Goal: Task Accomplishment & Management: Use online tool/utility

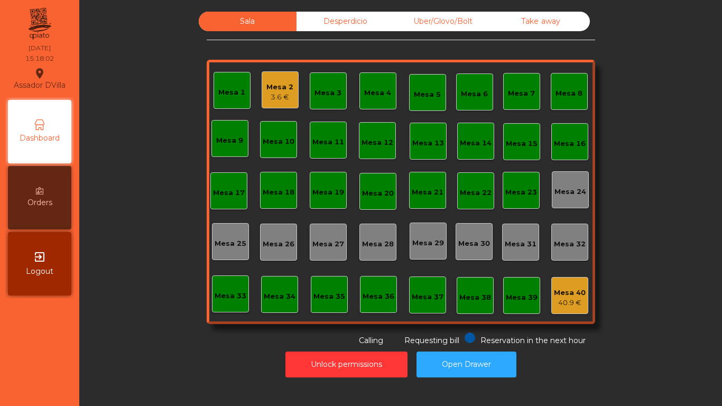
click at [277, 90] on div "Mesa 2" at bounding box center [279, 87] width 27 height 11
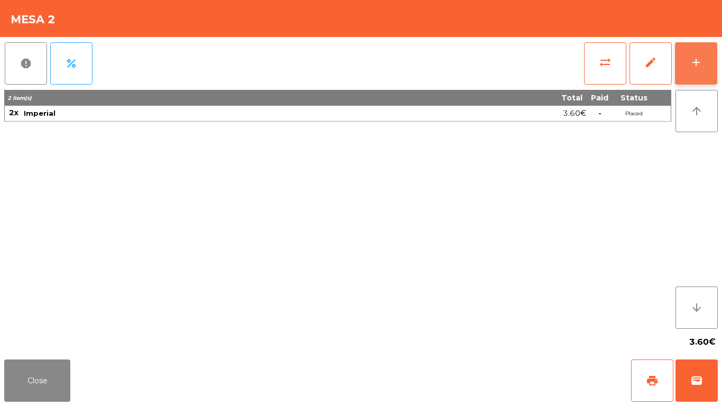
click at [704, 76] on button "add" at bounding box center [696, 63] width 42 height 42
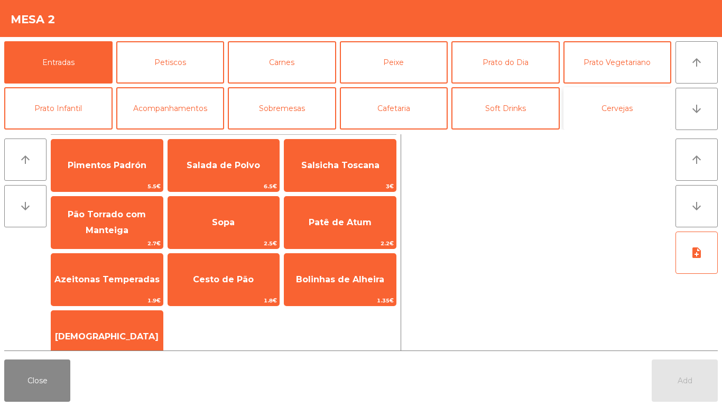
click at [597, 105] on button "Cervejas" at bounding box center [617, 108] width 108 height 42
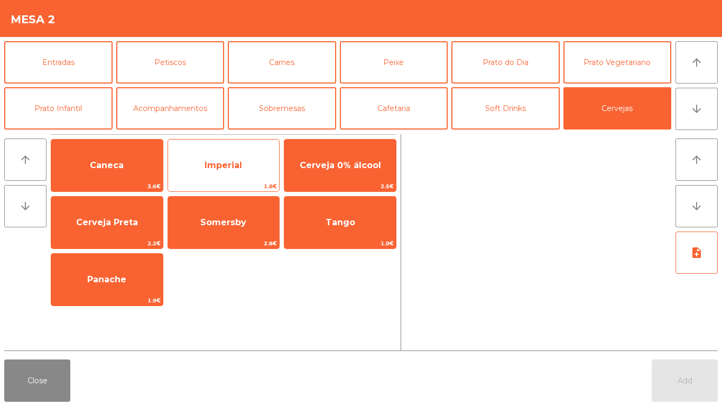
click at [197, 163] on span "Imperial" at bounding box center [223, 165] width 111 height 29
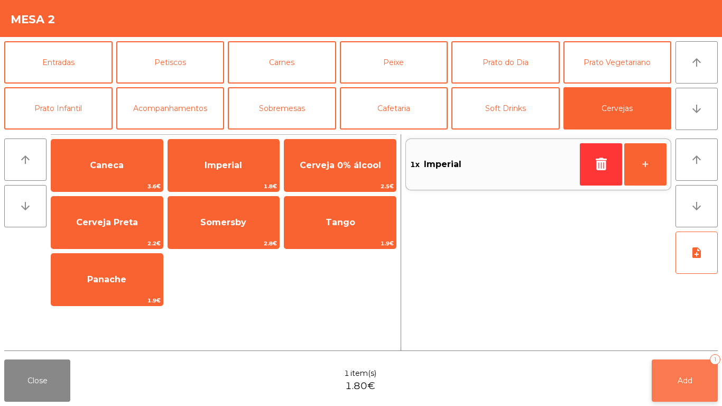
click at [710, 387] on button "Add 1" at bounding box center [684, 380] width 66 height 42
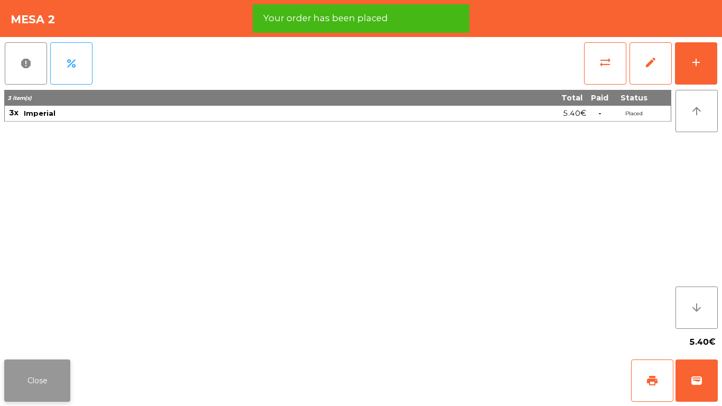
click at [44, 392] on button "Close" at bounding box center [37, 380] width 66 height 42
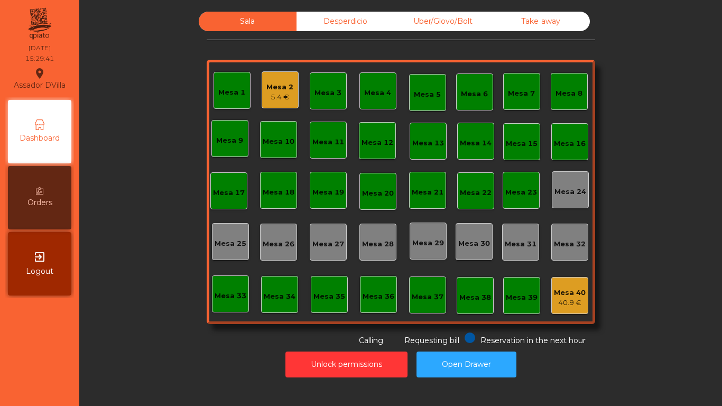
drag, startPoint x: 4, startPoint y: 3, endPoint x: 12, endPoint y: 0, distance: 8.5
click at [12, 0] on nav "Assador DVilla location_on [DATE] 15:29:41 Dashboard Orders exit_to_app Logout" at bounding box center [39, 203] width 79 height 406
click at [450, 352] on button "Open Drawer" at bounding box center [466, 364] width 100 height 26
click at [273, 78] on div "Mesa 2 5.4 €" at bounding box center [279, 90] width 27 height 25
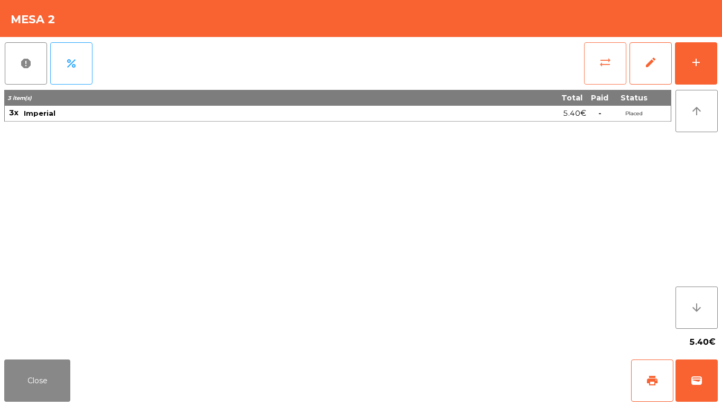
click at [610, 61] on span "sync_alt" at bounding box center [605, 62] width 13 height 13
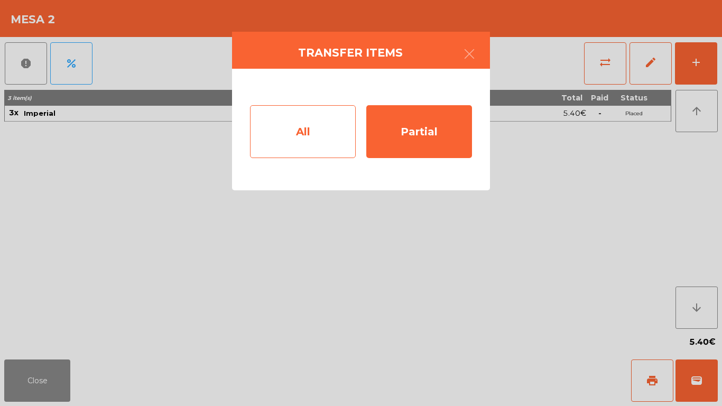
click at [306, 124] on div "All" at bounding box center [303, 131] width 106 height 53
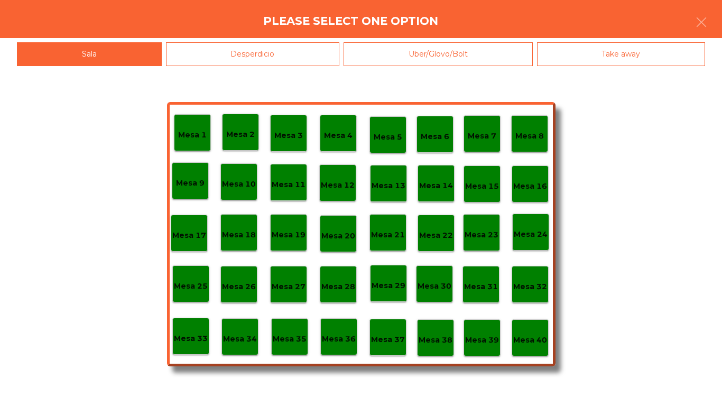
click at [547, 344] on div "Mesa 40" at bounding box center [529, 337] width 37 height 37
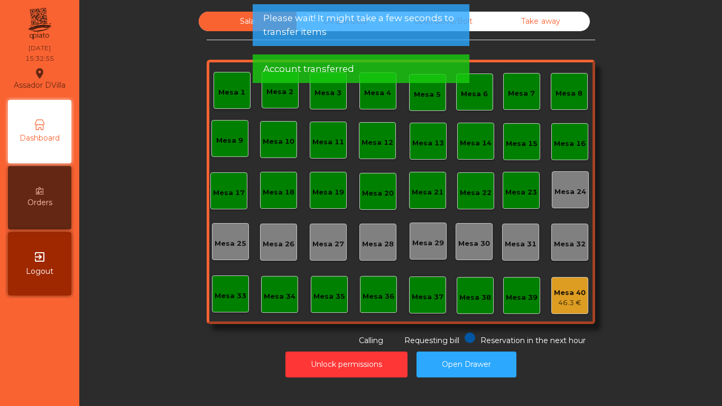
click at [622, 214] on div "Sala Desperdicio Uber/Glovo/Bolt Take away Mesa 1 Mesa 2 [GEOGRAPHIC_DATA] 4 [G…" at bounding box center [401, 179] width 614 height 334
